Goal: Transaction & Acquisition: Purchase product/service

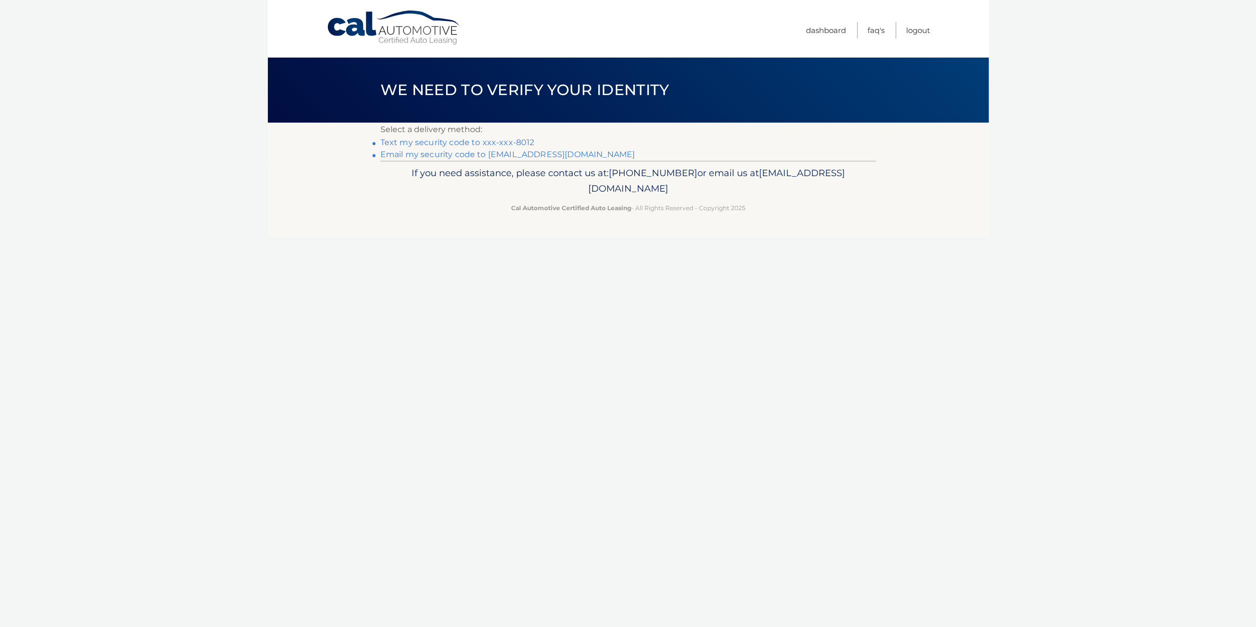
click at [449, 143] on link "Text my security code to xxx-xxx-8012" at bounding box center [458, 143] width 154 height 10
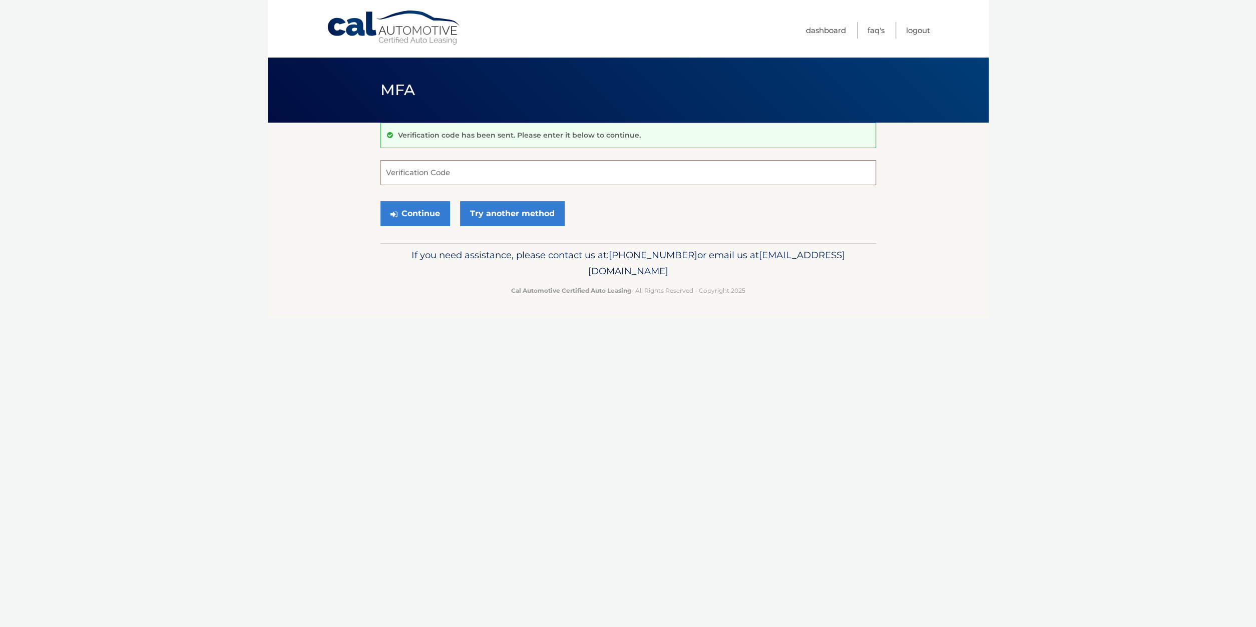
click at [458, 171] on input "Verification Code" at bounding box center [629, 172] width 496 height 25
type input "376213"
click at [431, 210] on button "Continue" at bounding box center [416, 213] width 70 height 25
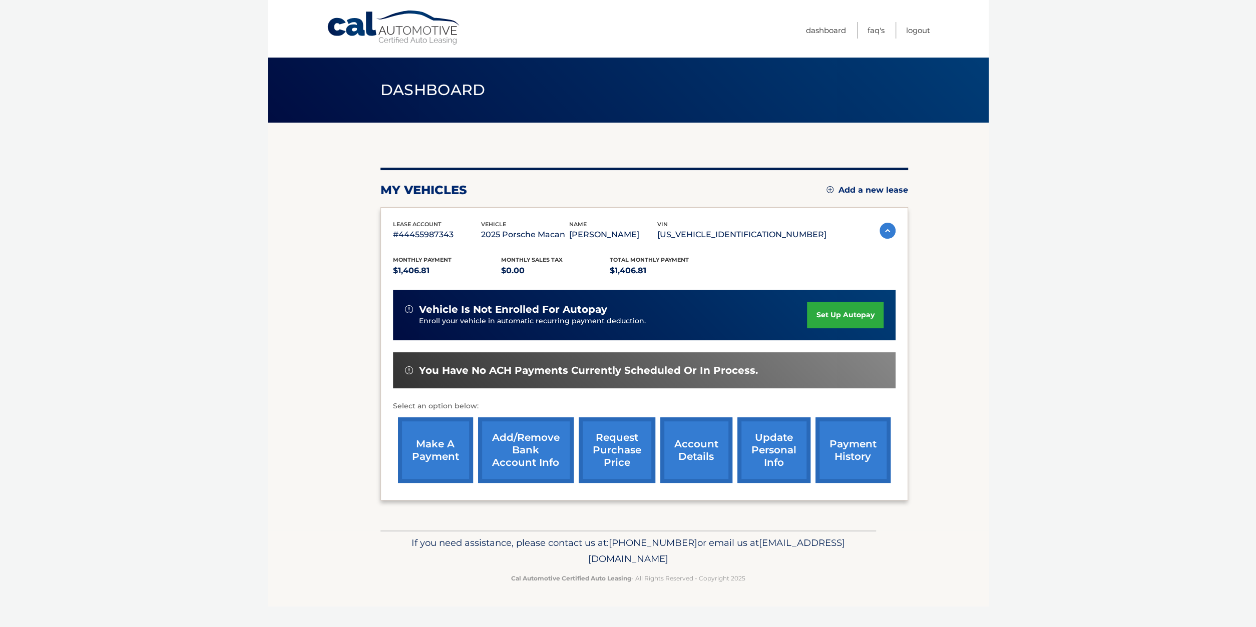
click at [443, 452] on link "make a payment" at bounding box center [435, 451] width 75 height 66
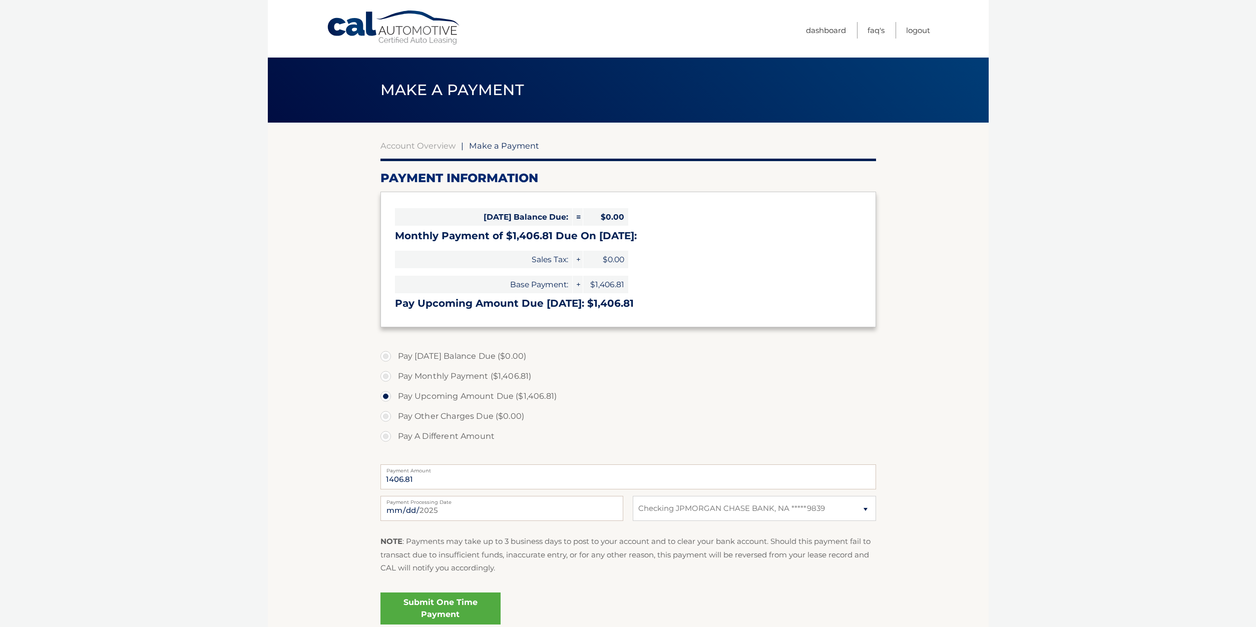
select select "N2JlMzNhOGUtMzhmNS00OWYwLWFiY2YtZmNlZDUzOTdmMjhm"
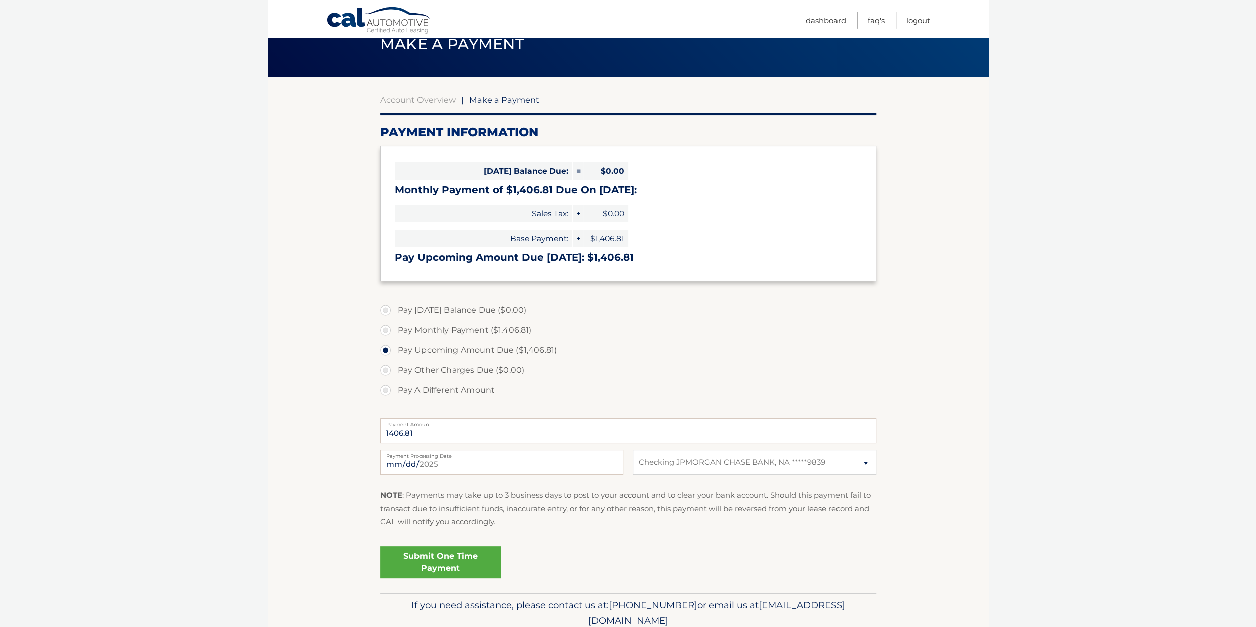
scroll to position [87, 0]
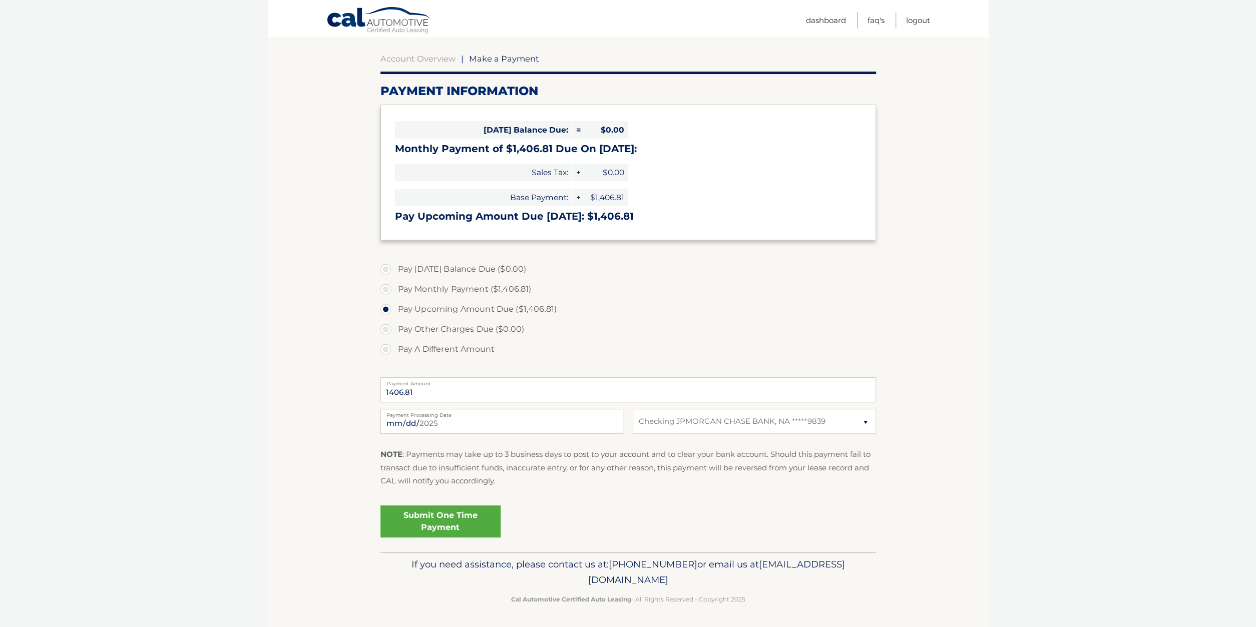
click at [461, 521] on link "Submit One Time Payment" at bounding box center [441, 522] width 120 height 32
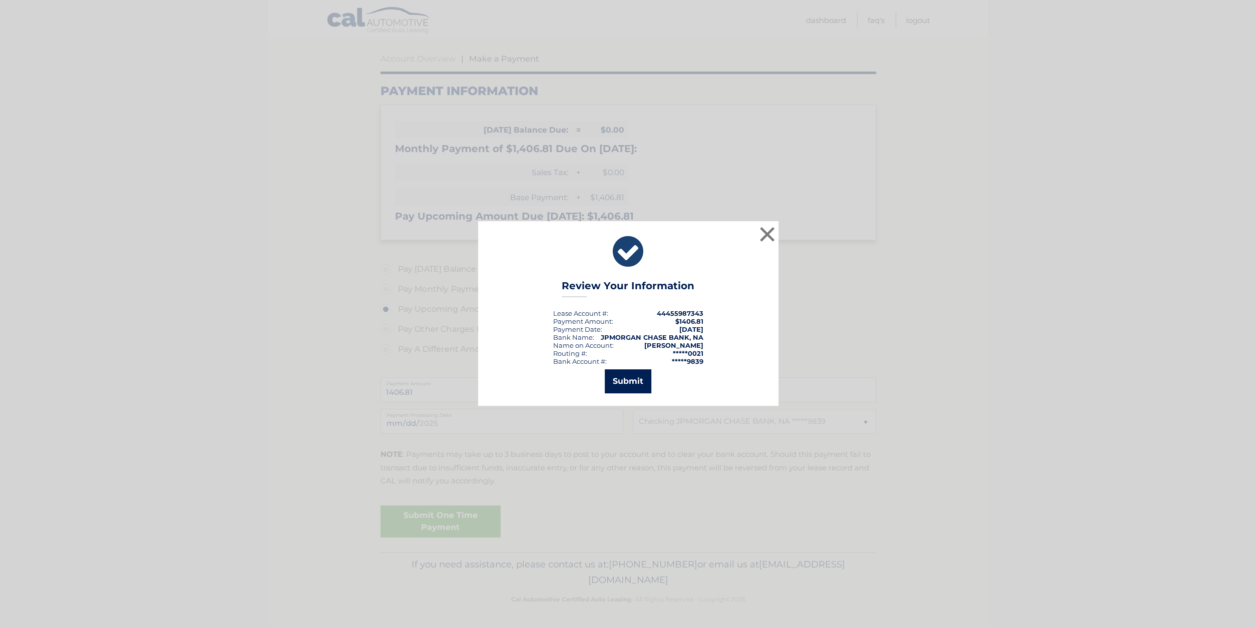
click at [625, 384] on button "Submit" at bounding box center [628, 382] width 47 height 24
